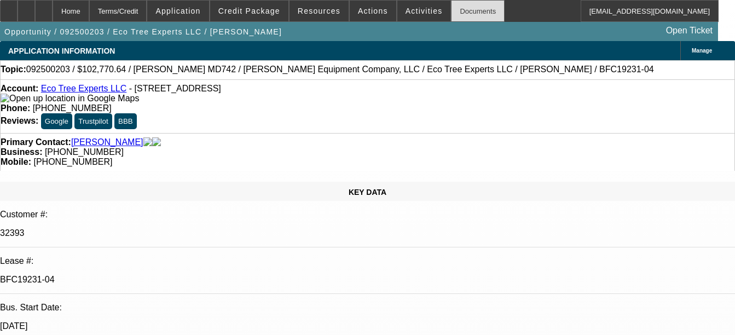
select select "0"
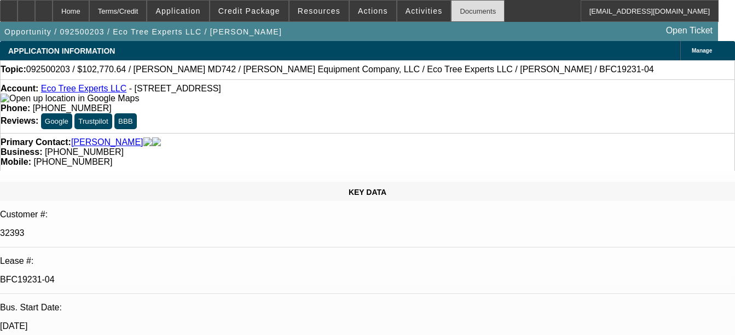
select select "0"
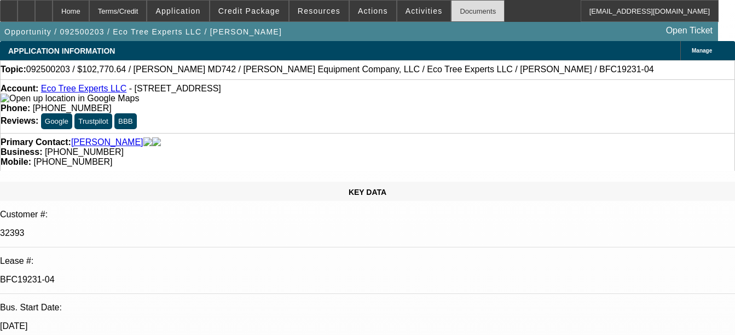
select select "0"
select select "1"
select select "6"
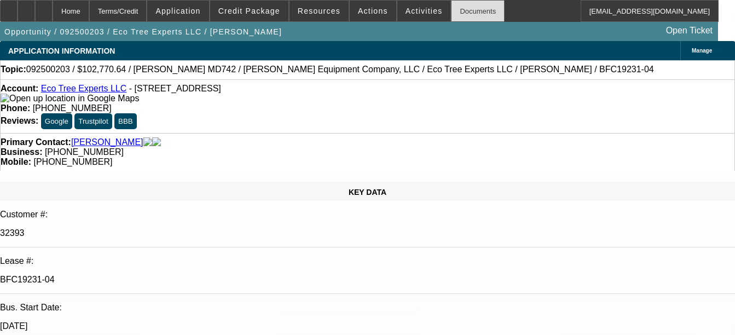
select select "1"
select select "6"
select select "1"
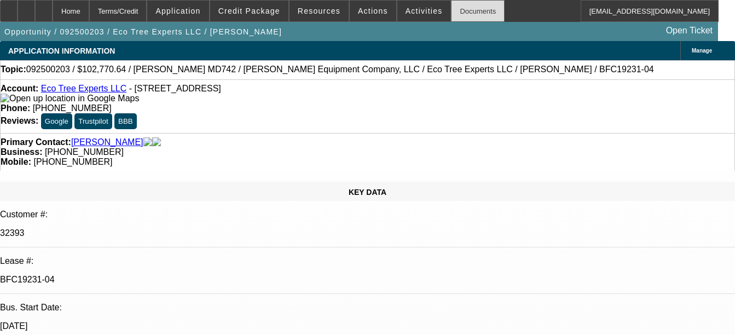
select select "6"
select select "1"
select select "6"
click at [451, 9] on div "Documents" at bounding box center [478, 11] width 54 height 22
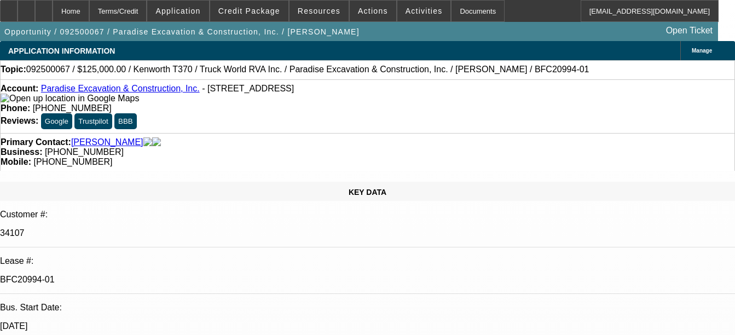
select select "0"
select select "6"
select select "0"
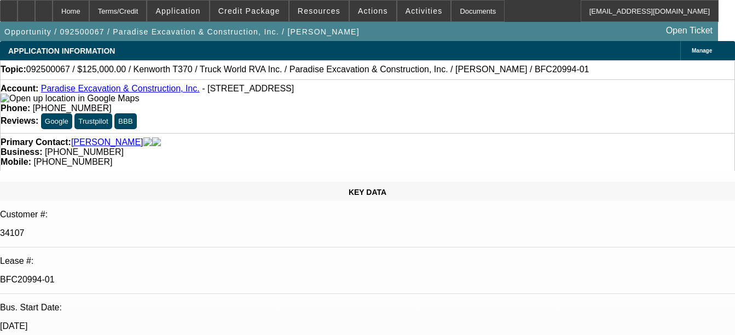
select select "0"
select select "6"
select select "0"
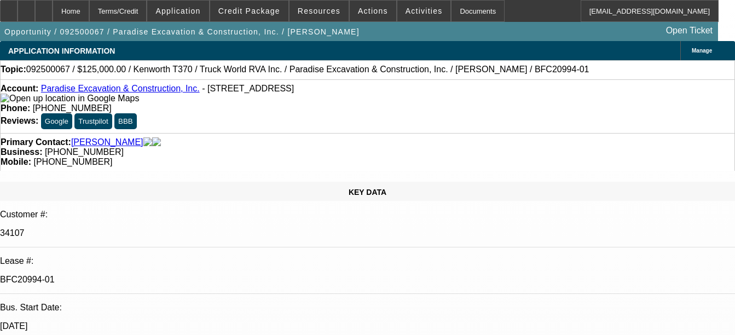
select select "0"
select select "6"
select select "1"
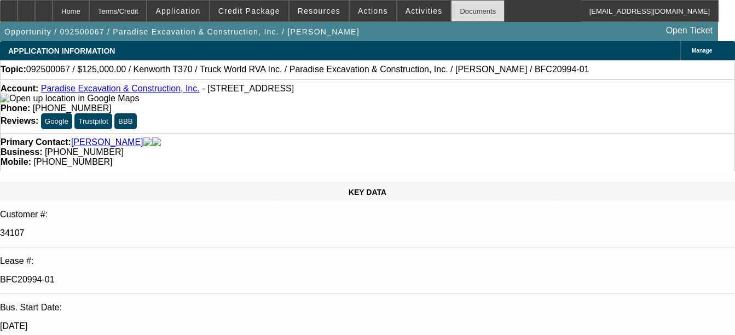
click at [461, 18] on div "Documents" at bounding box center [478, 11] width 54 height 22
